Goal: Browse casually: Explore the website without a specific task or goal

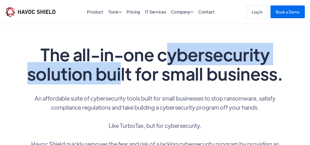
drag, startPoint x: 164, startPoint y: 54, endPoint x: 120, endPoint y: 69, distance: 46.5
click at [120, 69] on h1 "The all-in-one cybersecurity solution built for small business." at bounding box center [155, 64] width 260 height 38
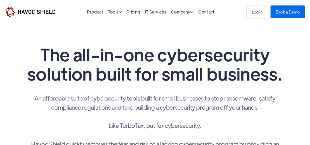
click at [158, 78] on h1 "The all-in-one cybersecurity solution built for small business." at bounding box center [155, 64] width 260 height 38
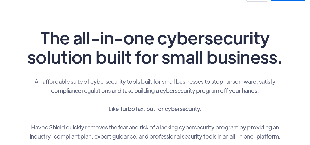
scroll to position [26, 0]
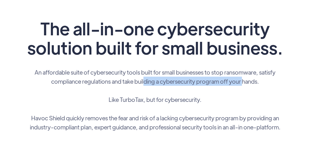
drag, startPoint x: 145, startPoint y: 81, endPoint x: 244, endPoint y: 85, distance: 98.2
click at [244, 85] on p "An affordable suite of cybersecurity tools built for small businesses to stop r…" at bounding box center [155, 100] width 260 height 64
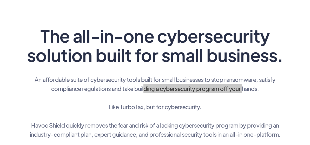
scroll to position [0, 0]
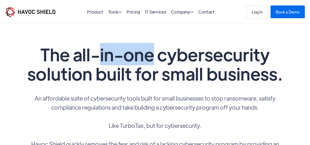
drag, startPoint x: 151, startPoint y: 51, endPoint x: 108, endPoint y: 65, distance: 45.4
click at [108, 65] on h1 "The all-in-one cybersecurity solution built for small business." at bounding box center [155, 64] width 260 height 38
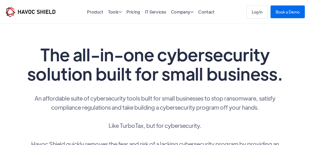
drag, startPoint x: 230, startPoint y: 80, endPoint x: 209, endPoint y: 80, distance: 21.0
click at [230, 80] on h1 "The all-in-one cybersecurity solution built for small business." at bounding box center [155, 64] width 260 height 38
